Goal: Task Accomplishment & Management: Use online tool/utility

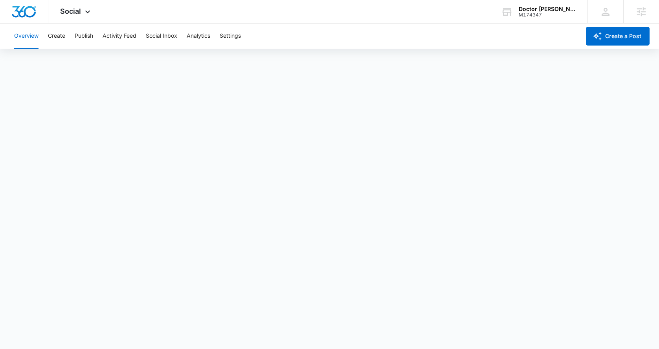
scroll to position [2, 0]
click at [55, 37] on button "Create" at bounding box center [56, 36] width 17 height 25
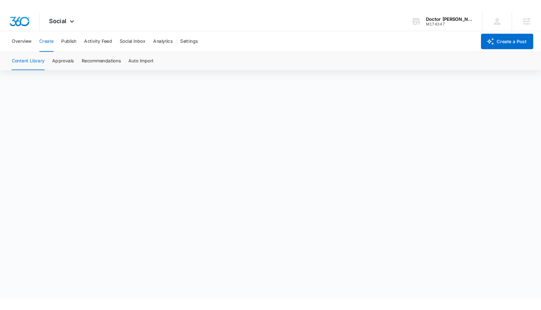
scroll to position [5, 0]
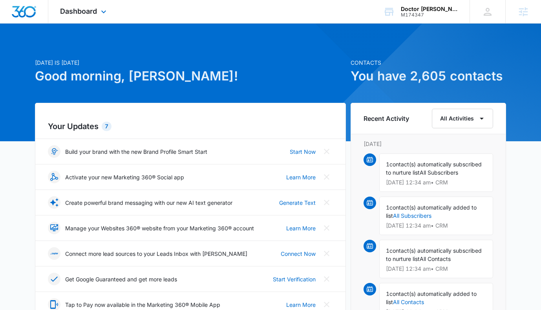
click at [92, 16] on div "Dashboard Apps Reputation Websites Forms CRM Email Social Content Ads Intellige…" at bounding box center [84, 11] width 72 height 23
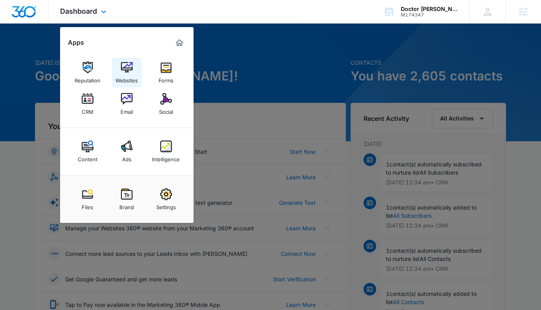
click at [125, 60] on link "Websites" at bounding box center [127, 73] width 30 height 30
